Goal: Task Accomplishment & Management: Complete application form

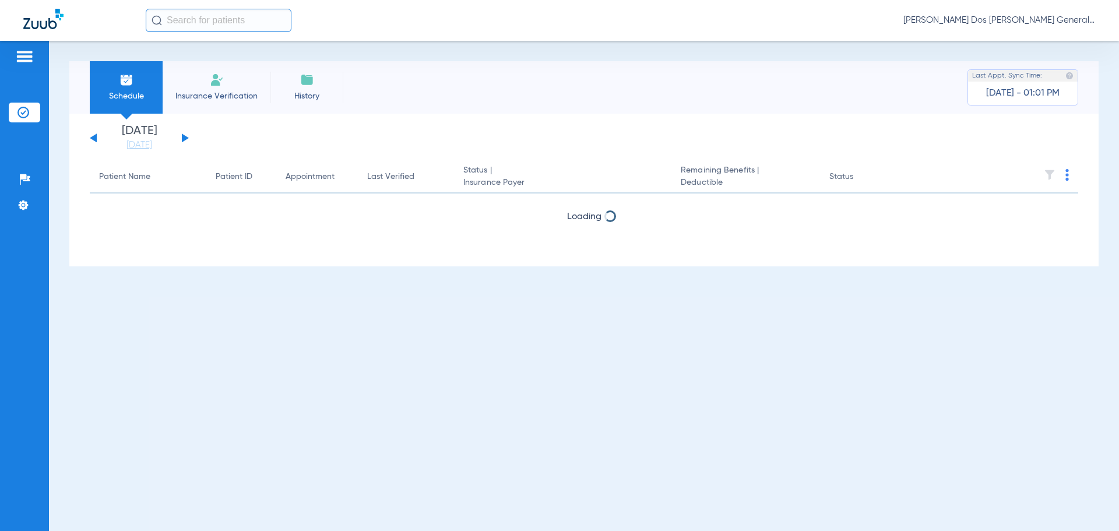
click at [227, 99] on span "Insurance Verification" at bounding box center [216, 96] width 90 height 12
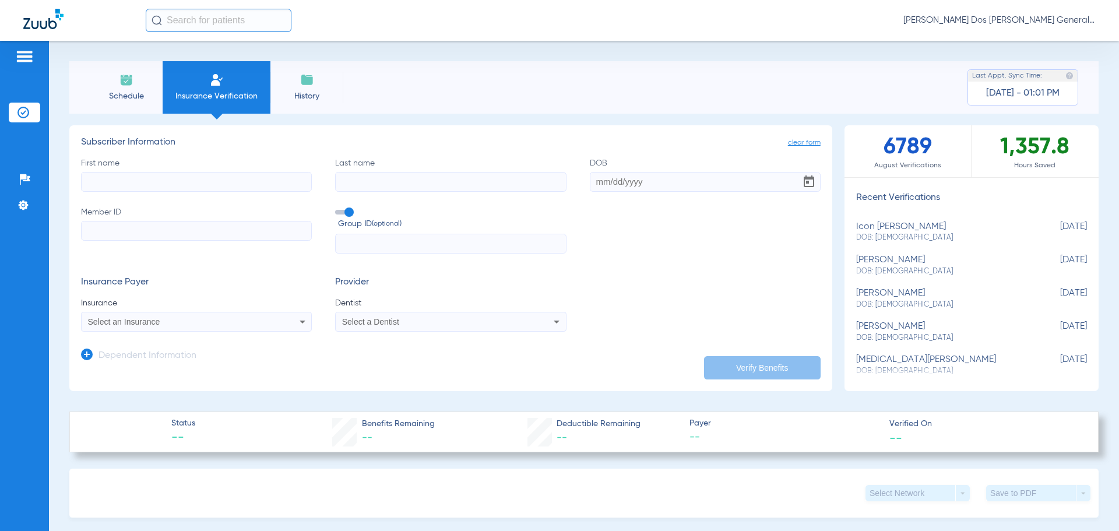
click at [163, 169] on label "First name" at bounding box center [196, 174] width 231 height 34
click at [163, 172] on input "First name" at bounding box center [196, 182] width 231 height 20
click at [161, 187] on input "First name" at bounding box center [196, 182] width 231 height 20
click at [254, 175] on input "First name Required" at bounding box center [196, 182] width 231 height 20
type input "KAYLEE"
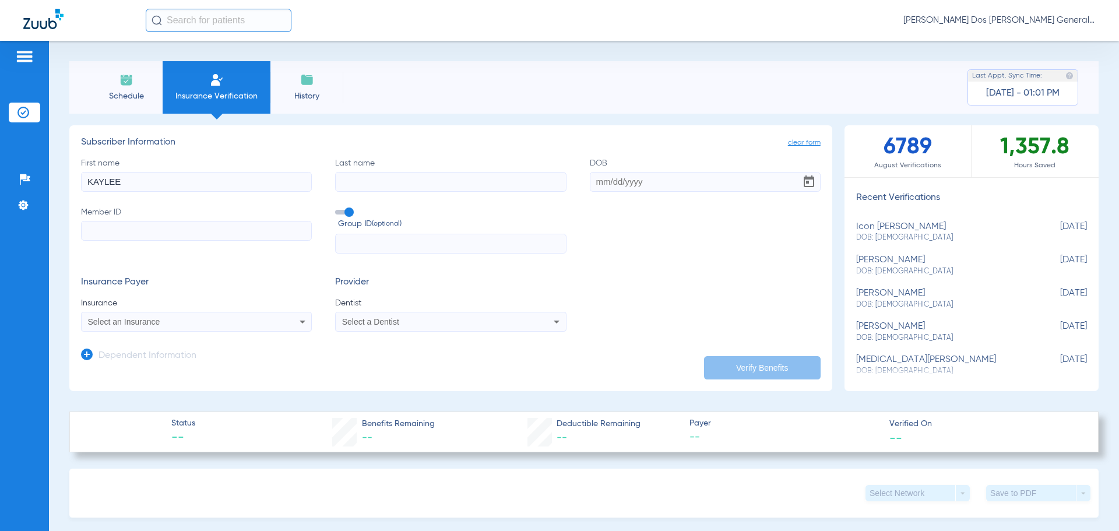
click at [423, 180] on input "Last name" at bounding box center [450, 182] width 231 height 20
type input "[PERSON_NAME]"
click at [226, 228] on input "Member ID" at bounding box center [196, 231] width 231 height 20
type input "07722817164"
click at [368, 241] on input "text" at bounding box center [450, 244] width 231 height 20
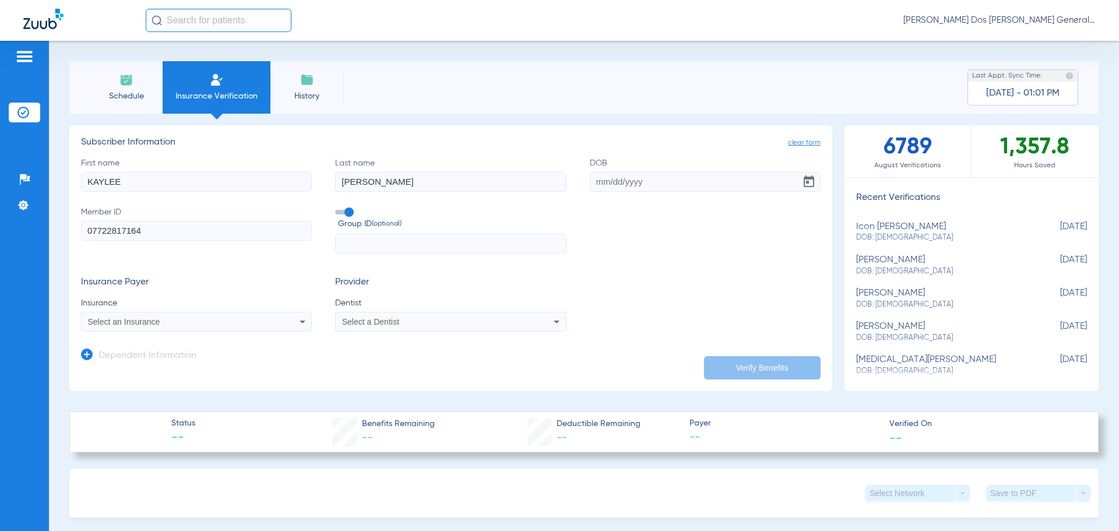
click at [594, 184] on input "DOB" at bounding box center [705, 182] width 231 height 20
click at [593, 182] on input "DOB Required" at bounding box center [705, 182] width 231 height 20
type input "[DATE]"
click at [184, 332] on app-dependent-form "Dependent Information" at bounding box center [451, 351] width 740 height 39
click at [194, 324] on div "Select an Insurance" at bounding box center [175, 322] width 174 height 8
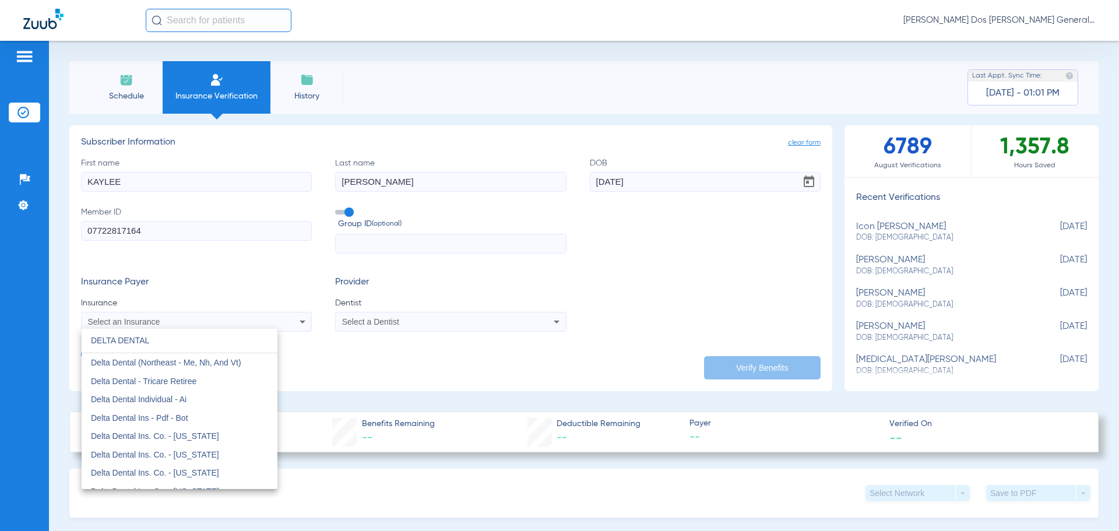
click at [178, 340] on input "DELTA DENTAL" at bounding box center [180, 341] width 196 height 24
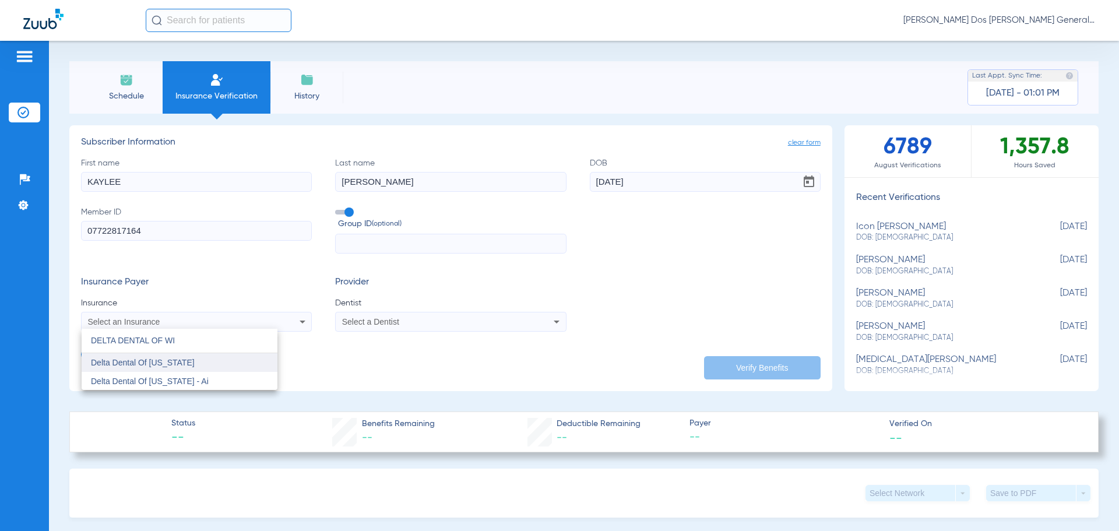
type input "DELTA DENTAL OF WI"
click at [175, 363] on span "Delta Dental Of [US_STATE]" at bounding box center [143, 362] width 104 height 9
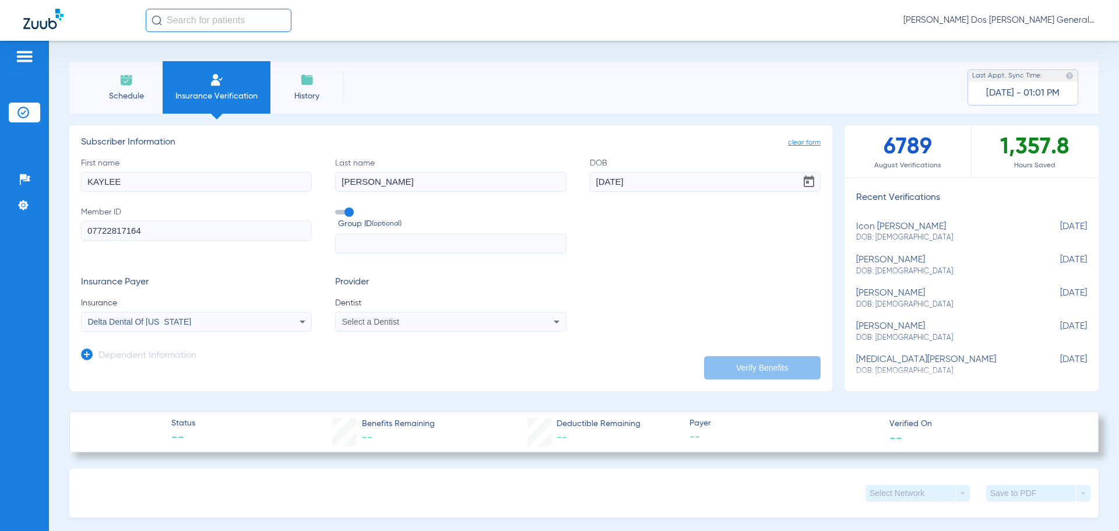
click at [389, 323] on span "Select a Dentist" at bounding box center [370, 321] width 57 height 9
type input "Y"
type input "SUH"
click at [414, 361] on span "[PERSON_NAME] 1609039346" at bounding box center [400, 363] width 114 height 8
click at [762, 365] on button "Verify Benefits" at bounding box center [762, 367] width 117 height 23
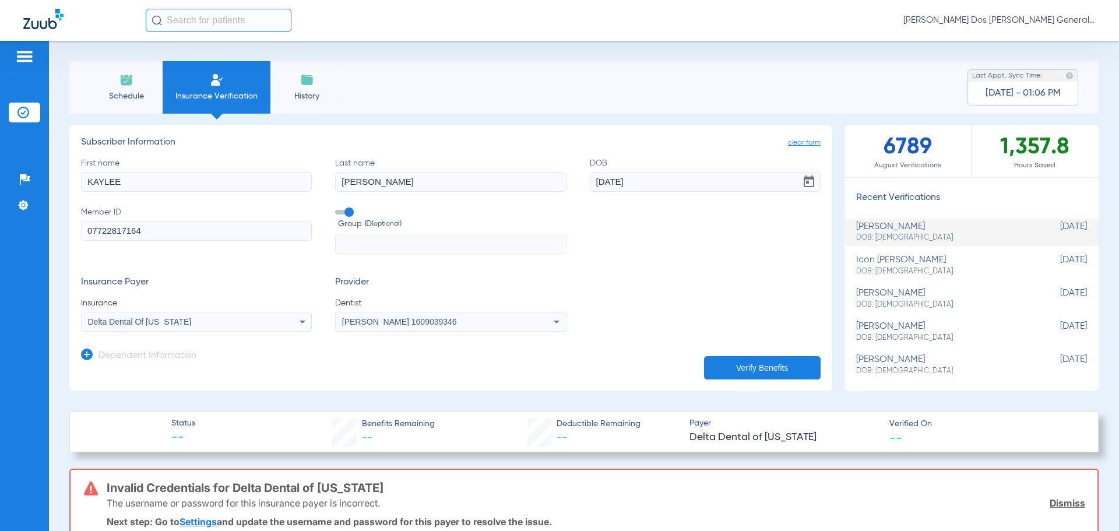
click at [136, 374] on app-manual-verification-form "clear form Subscriber Information First name [PERSON_NAME] Last name [PERSON_NA…" at bounding box center [450, 258] width 763 height 266
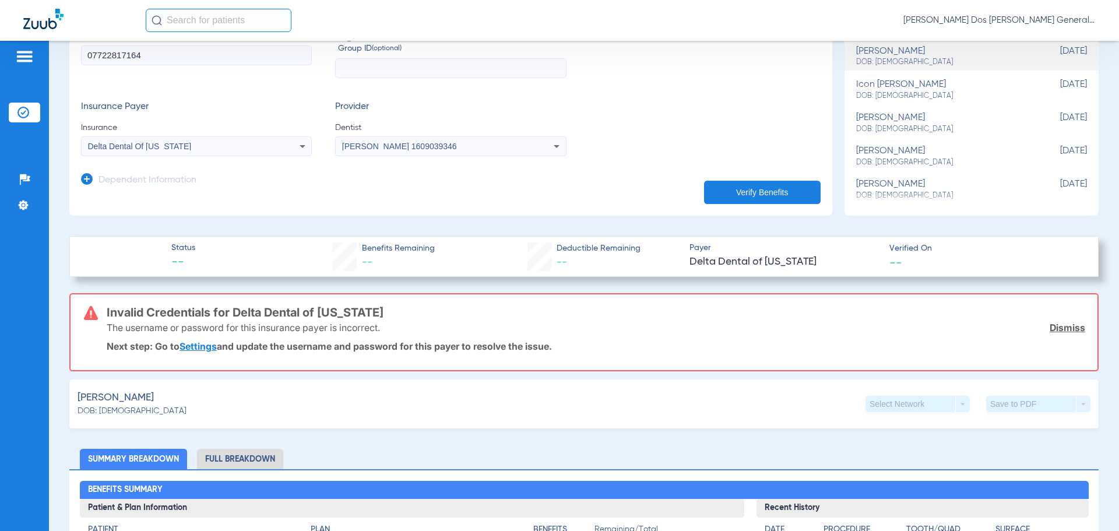
scroll to position [175, 0]
